Goal: Obtain resource: Obtain resource

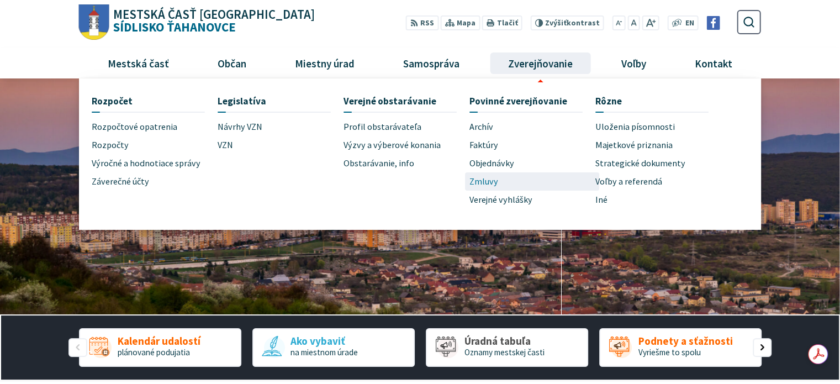
click at [491, 178] on span "Zmluvy" at bounding box center [483, 181] width 29 height 18
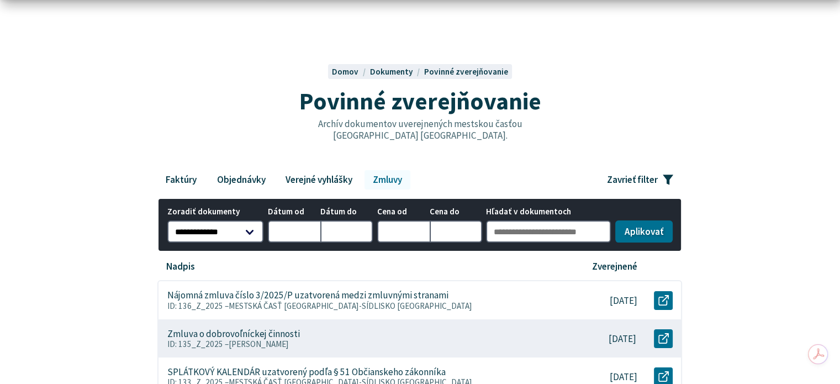
scroll to position [110, 0]
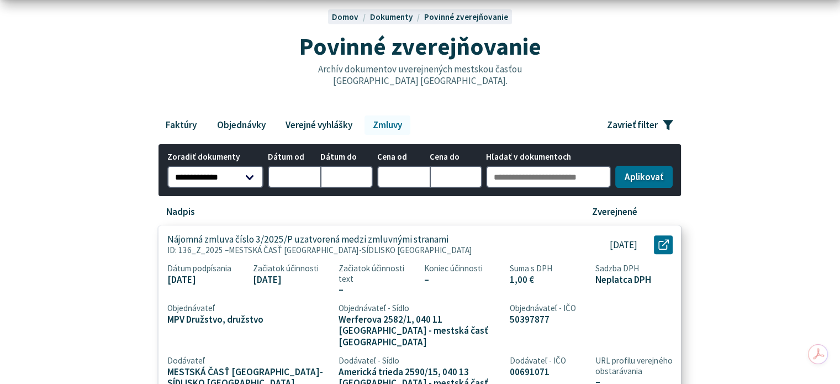
click at [385, 245] on span "MESTSKÁ ČASŤ [GEOGRAPHIC_DATA]-SÍDLISKO [GEOGRAPHIC_DATA]" at bounding box center [351, 250] width 244 height 10
click at [667, 238] on use at bounding box center [663, 243] width 10 height 10
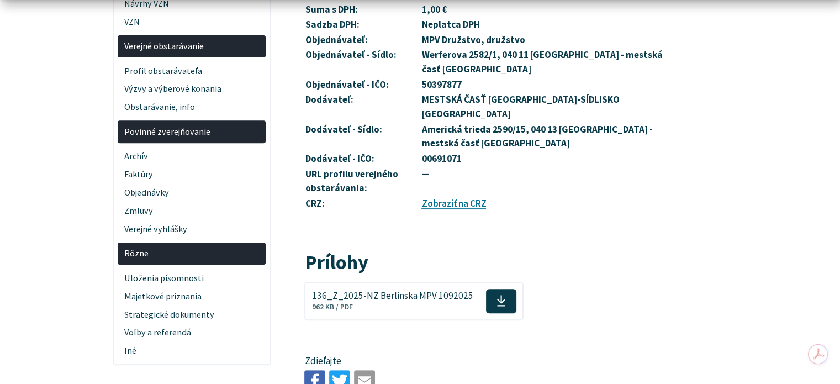
scroll to position [442, 0]
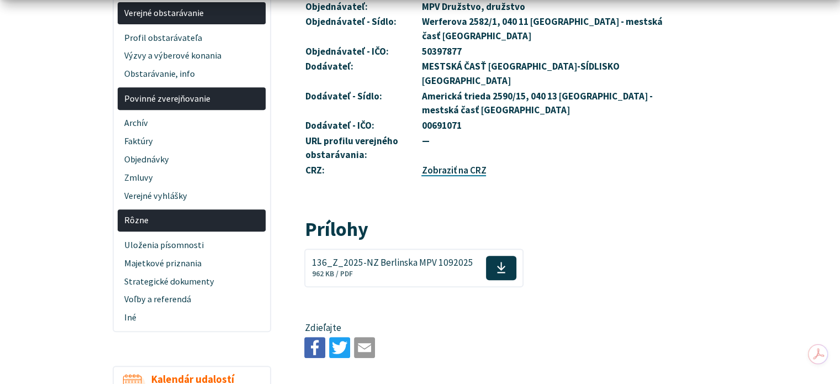
click at [475, 164] on link "Zobraziť na CRZ" at bounding box center [453, 170] width 65 height 12
